Goal: Task Accomplishment & Management: Manage account settings

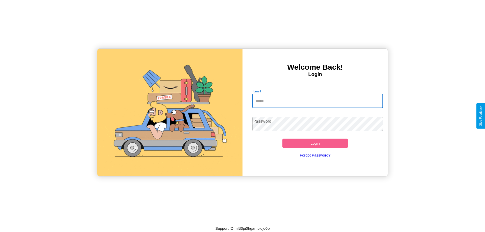
click at [318, 101] on input "Email" at bounding box center [317, 101] width 131 height 14
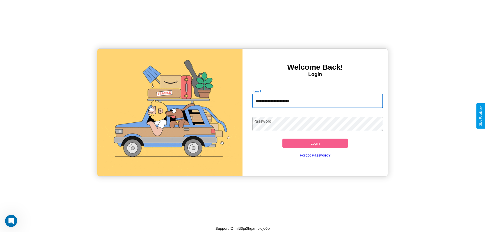
type input "**********"
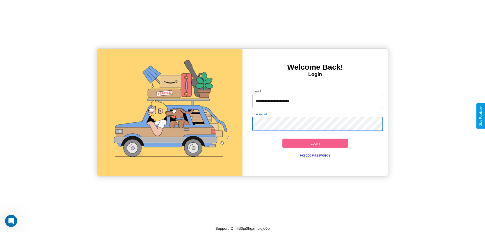
click at [315, 143] on button "Login" at bounding box center [314, 143] width 65 height 9
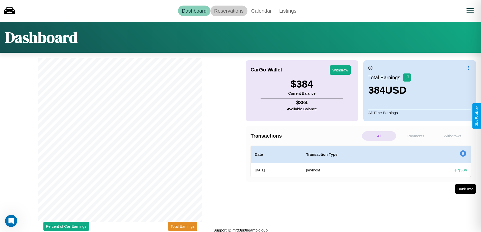
click at [229, 11] on link "Reservations" at bounding box center [228, 11] width 37 height 11
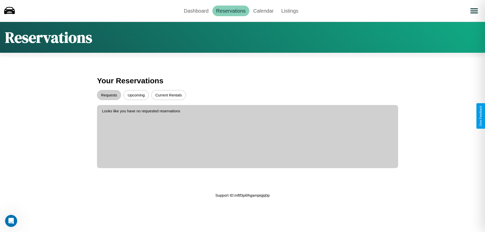
click at [136, 95] on button "Upcoming" at bounding box center [136, 95] width 25 height 10
click at [109, 95] on button "Requests" at bounding box center [109, 95] width 24 height 10
click at [168, 95] on button "Current Rentals" at bounding box center [168, 95] width 35 height 10
click at [196, 11] on link "Dashboard" at bounding box center [196, 11] width 32 height 11
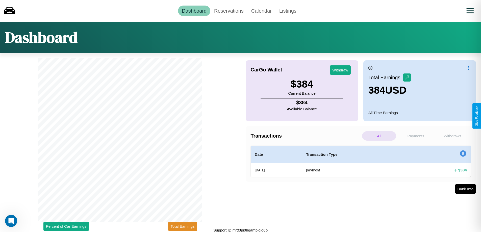
scroll to position [2, 0]
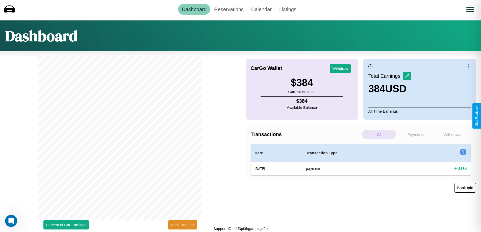
click at [465, 188] on button "Bank Info" at bounding box center [465, 188] width 21 height 10
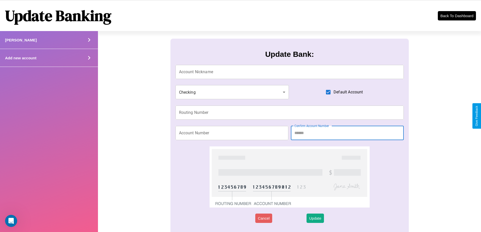
click at [49, 58] on div "Add new account" at bounding box center [49, 58] width 98 height 18
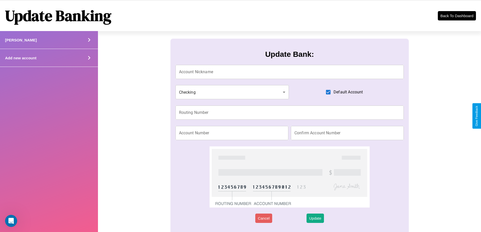
click at [49, 58] on div "Add new account" at bounding box center [49, 58] width 98 height 18
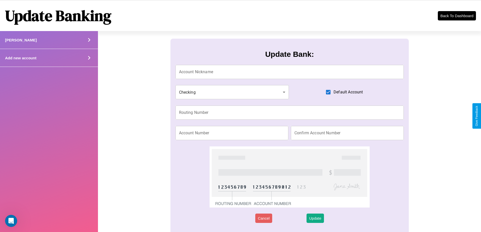
click at [89, 58] on icon at bounding box center [89, 58] width 8 height 8
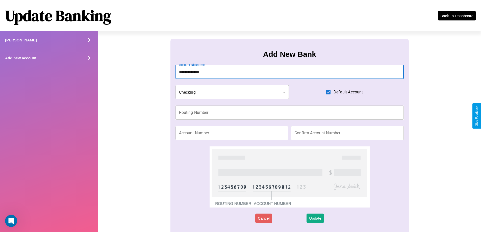
type input "**********"
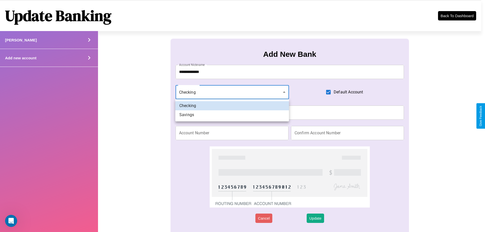
click at [232, 92] on div at bounding box center [242, 116] width 485 height 232
